Goal: Task Accomplishment & Management: Complete application form

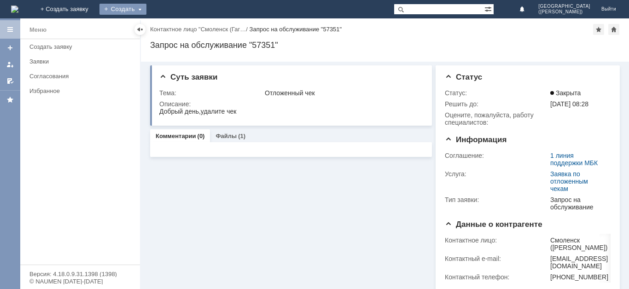
click at [146, 10] on div "Создать" at bounding box center [122, 9] width 47 height 11
click at [171, 30] on link "Заявка" at bounding box center [136, 27] width 70 height 11
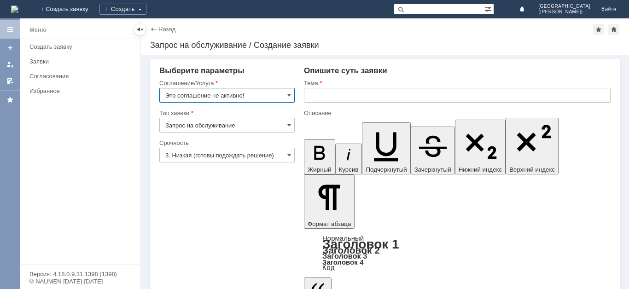
click at [260, 93] on input "Это соглашение не активно!" at bounding box center [226, 95] width 135 height 15
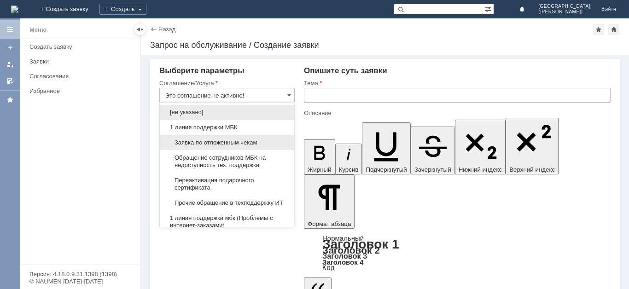
click at [230, 136] on div "Заявка по отложенным чекам" at bounding box center [227, 142] width 134 height 15
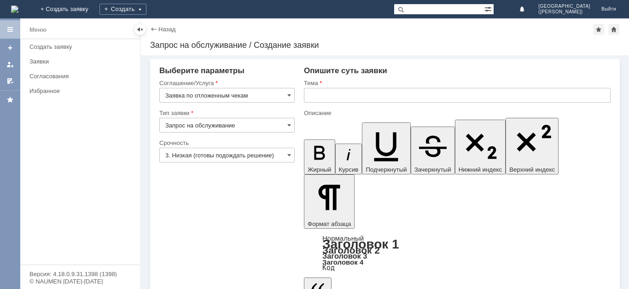
type input "Заявка по отложенным чекам"
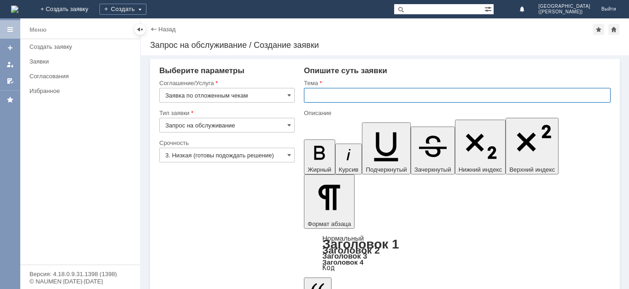
click at [367, 94] on input "text" at bounding box center [457, 95] width 307 height 15
type input "Отложенные чеки"
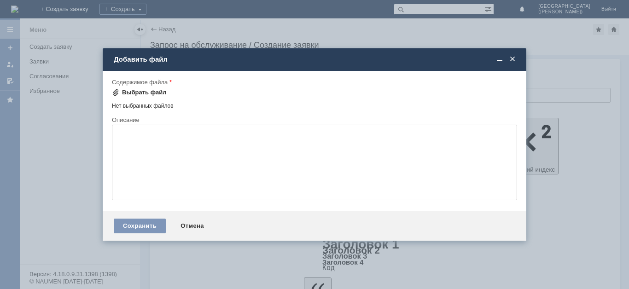
click at [151, 94] on div "Выбрать файл" at bounding box center [144, 92] width 45 height 7
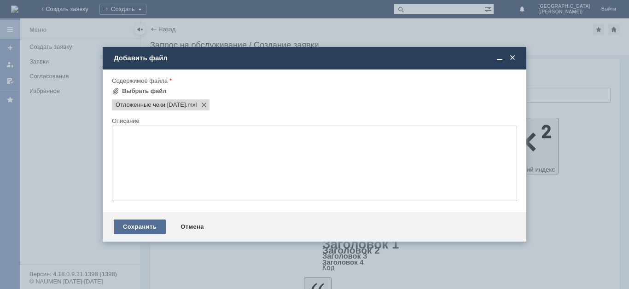
click at [154, 224] on div "Сохранить" at bounding box center [140, 227] width 52 height 15
